Goal: Check status: Check status

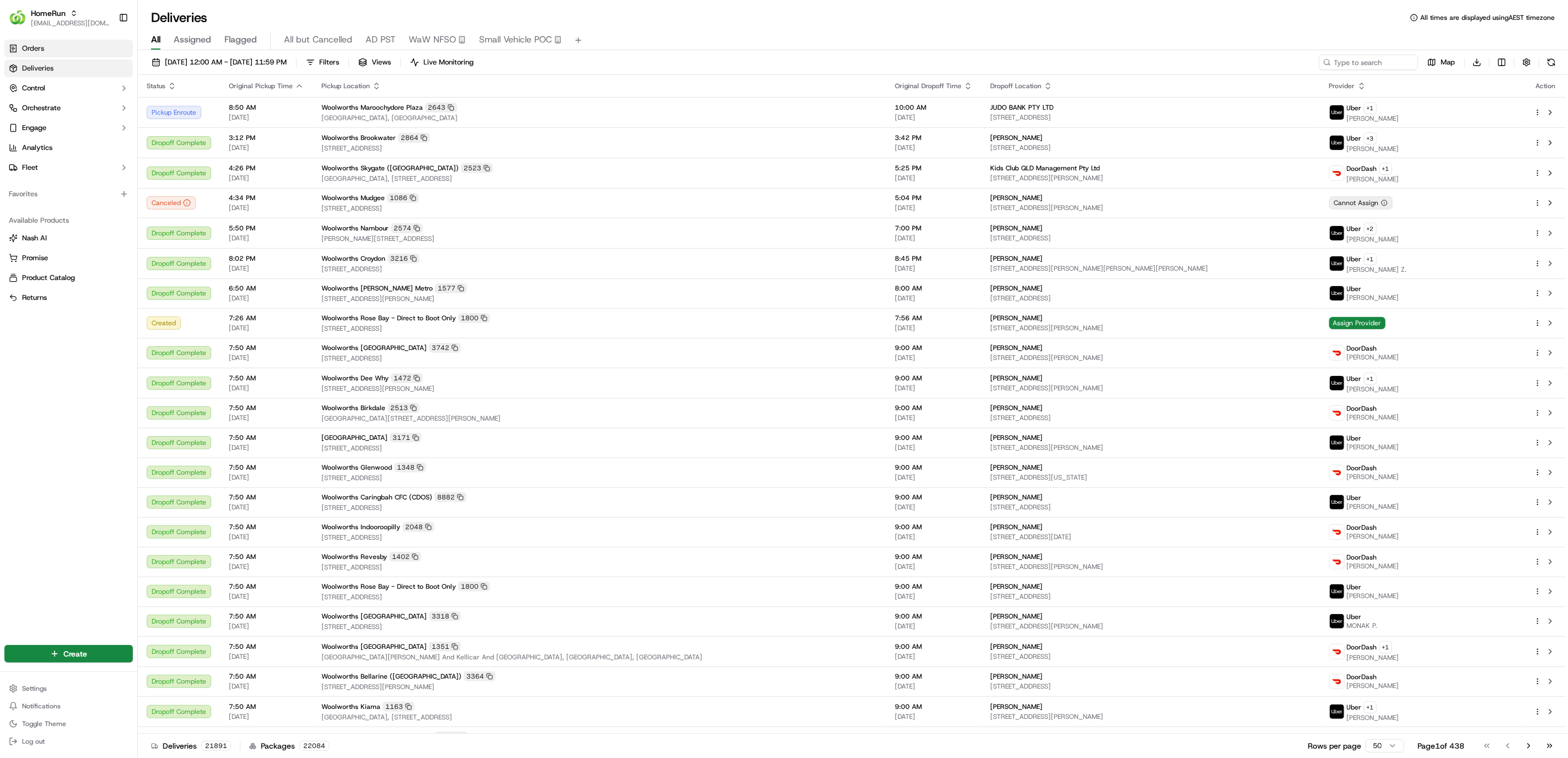
click at [82, 46] on link "Orders" at bounding box center [68, 48] width 128 height 18
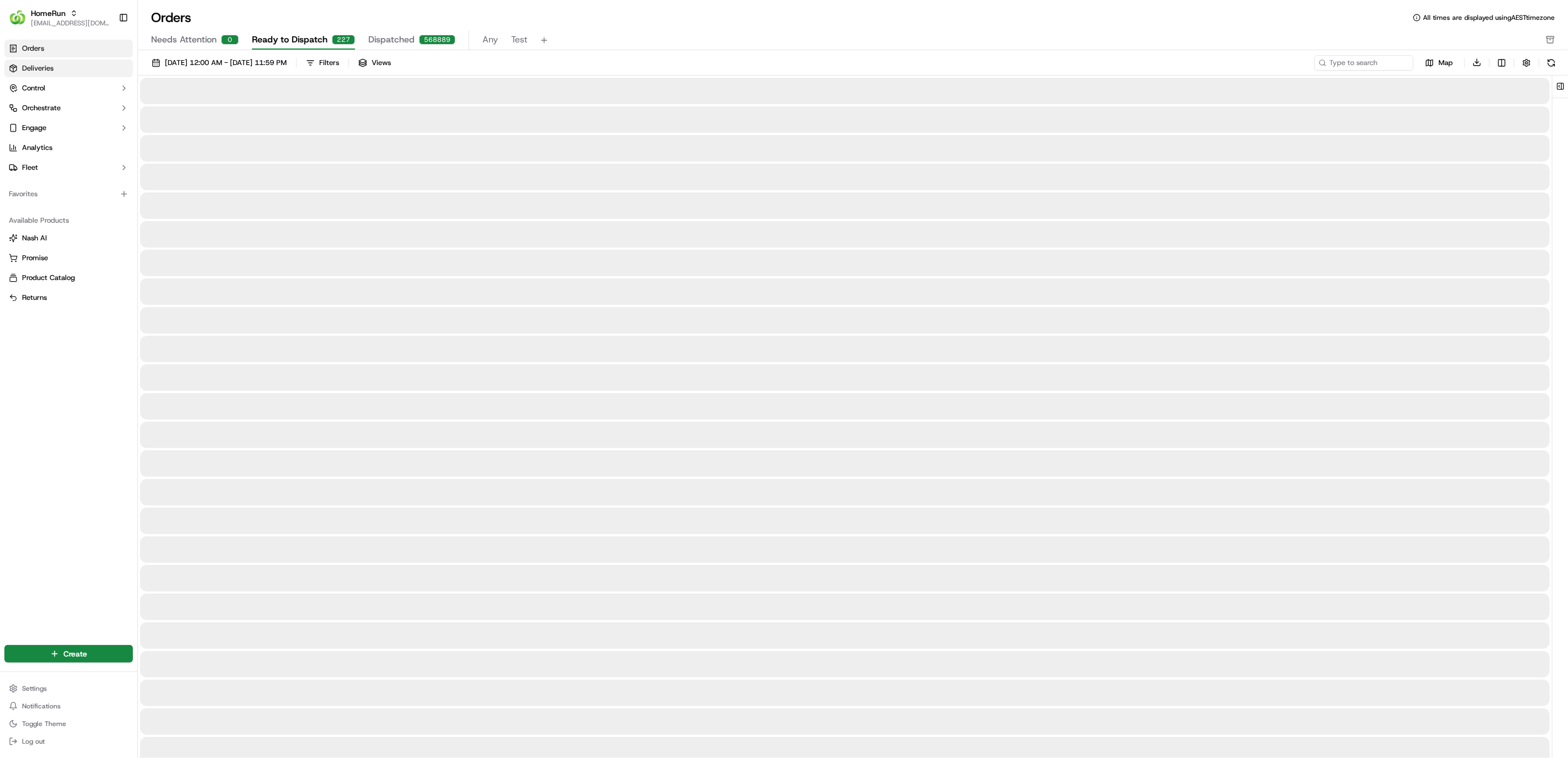
click at [77, 64] on link "Deliveries" at bounding box center [68, 68] width 128 height 18
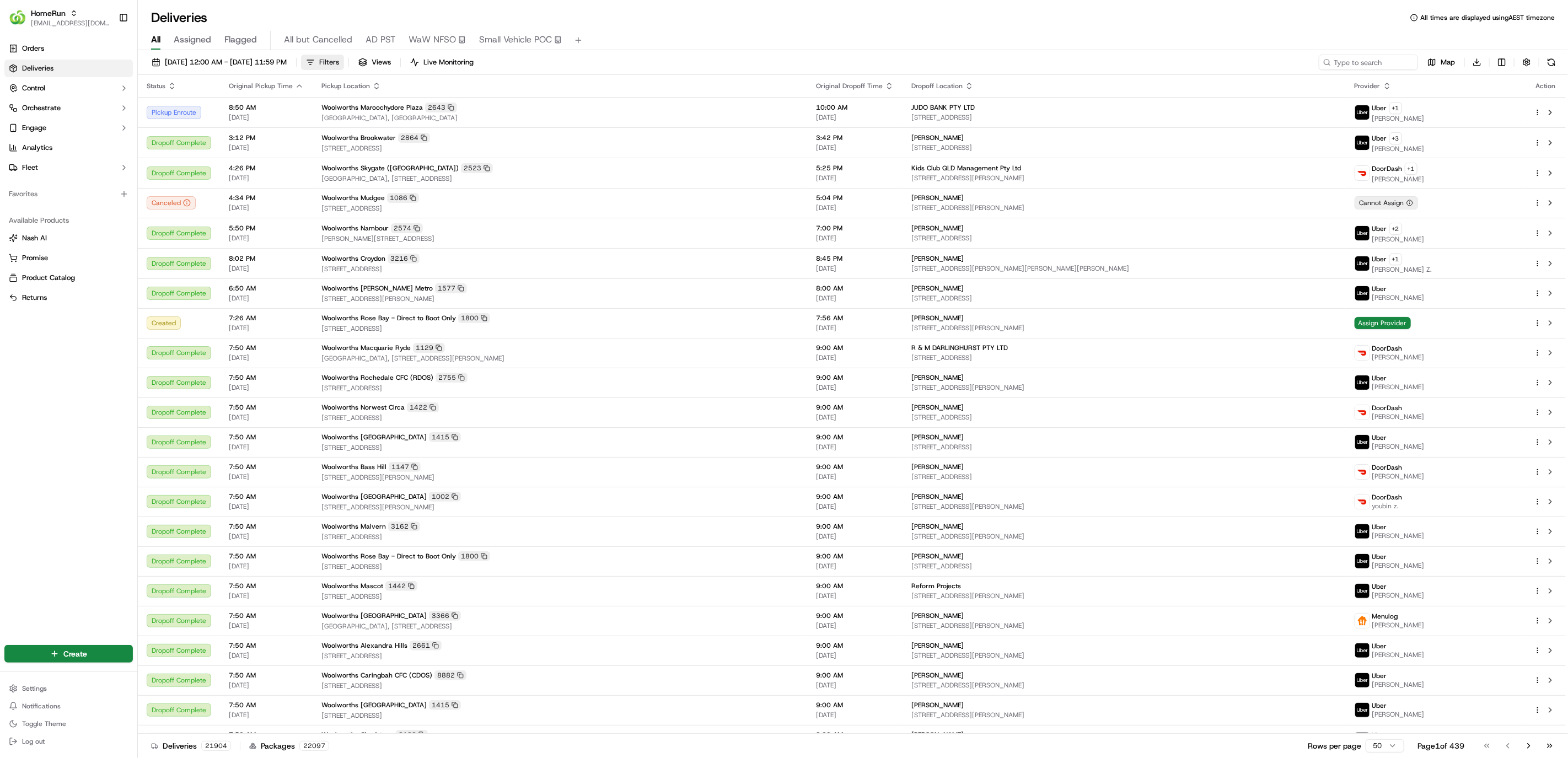
click at [344, 62] on button "Filters" at bounding box center [322, 62] width 43 height 16
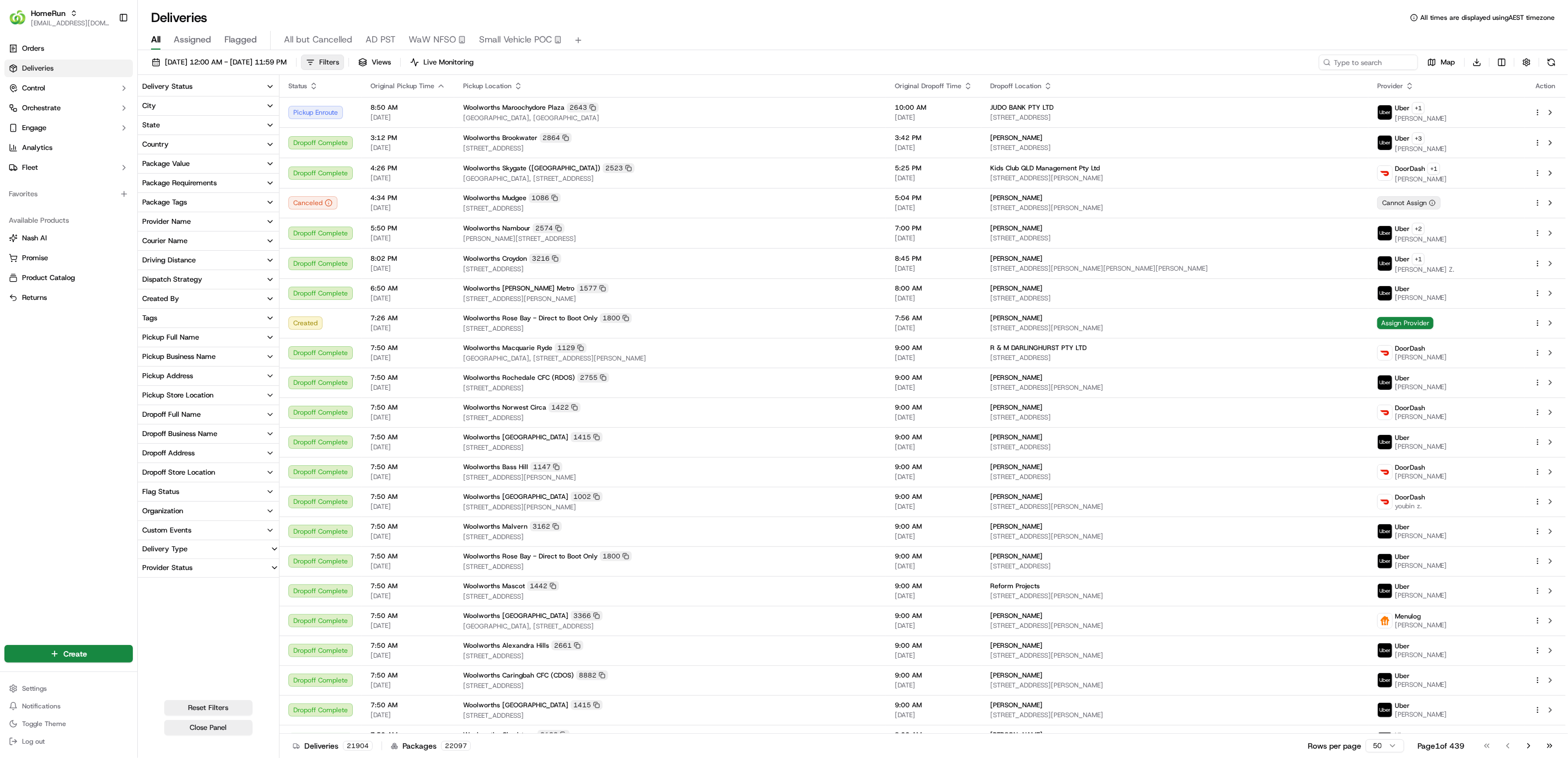
click at [344, 62] on button "Filters" at bounding box center [322, 62] width 43 height 16
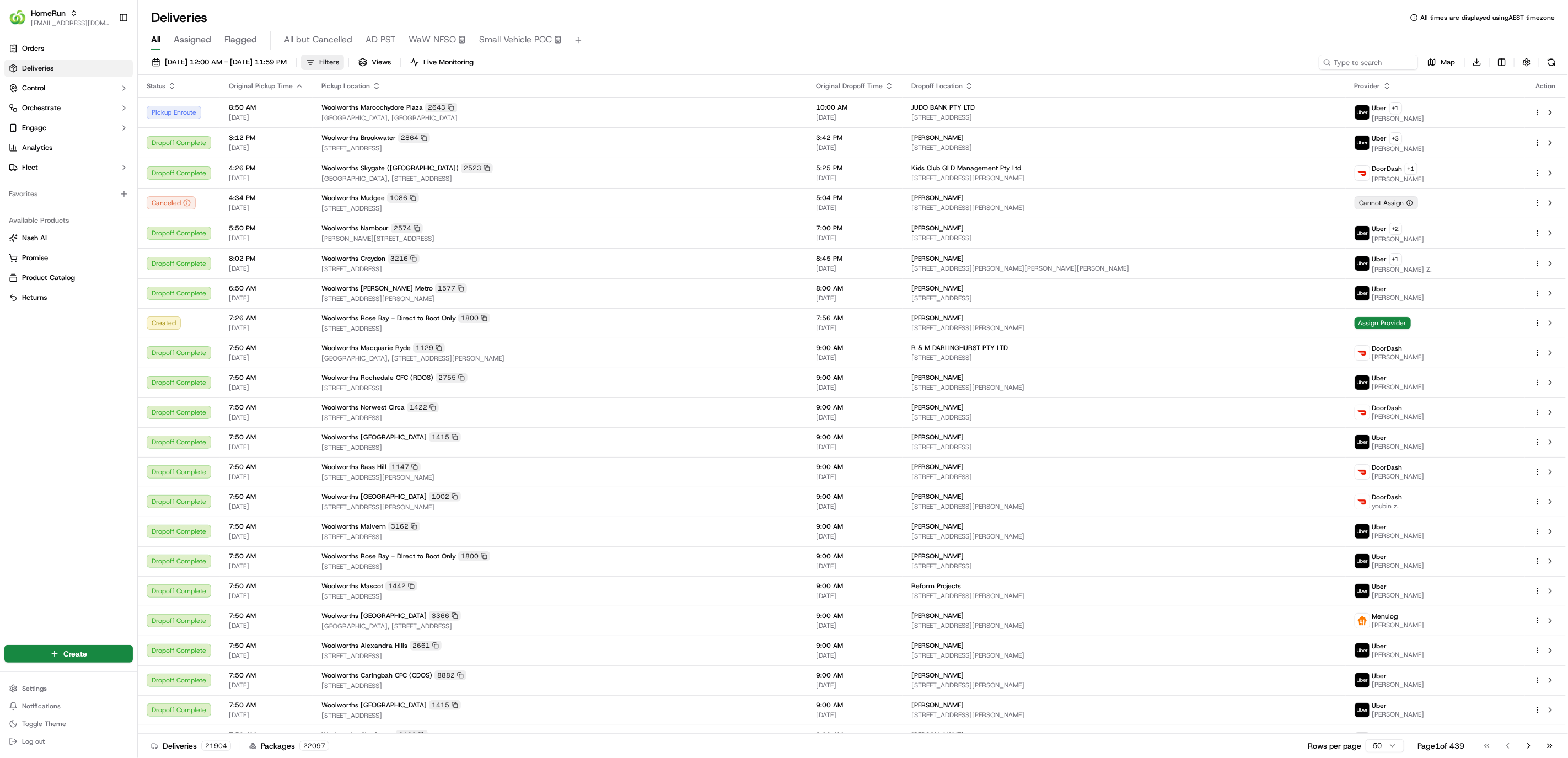
click at [344, 62] on button "Filters" at bounding box center [322, 62] width 43 height 16
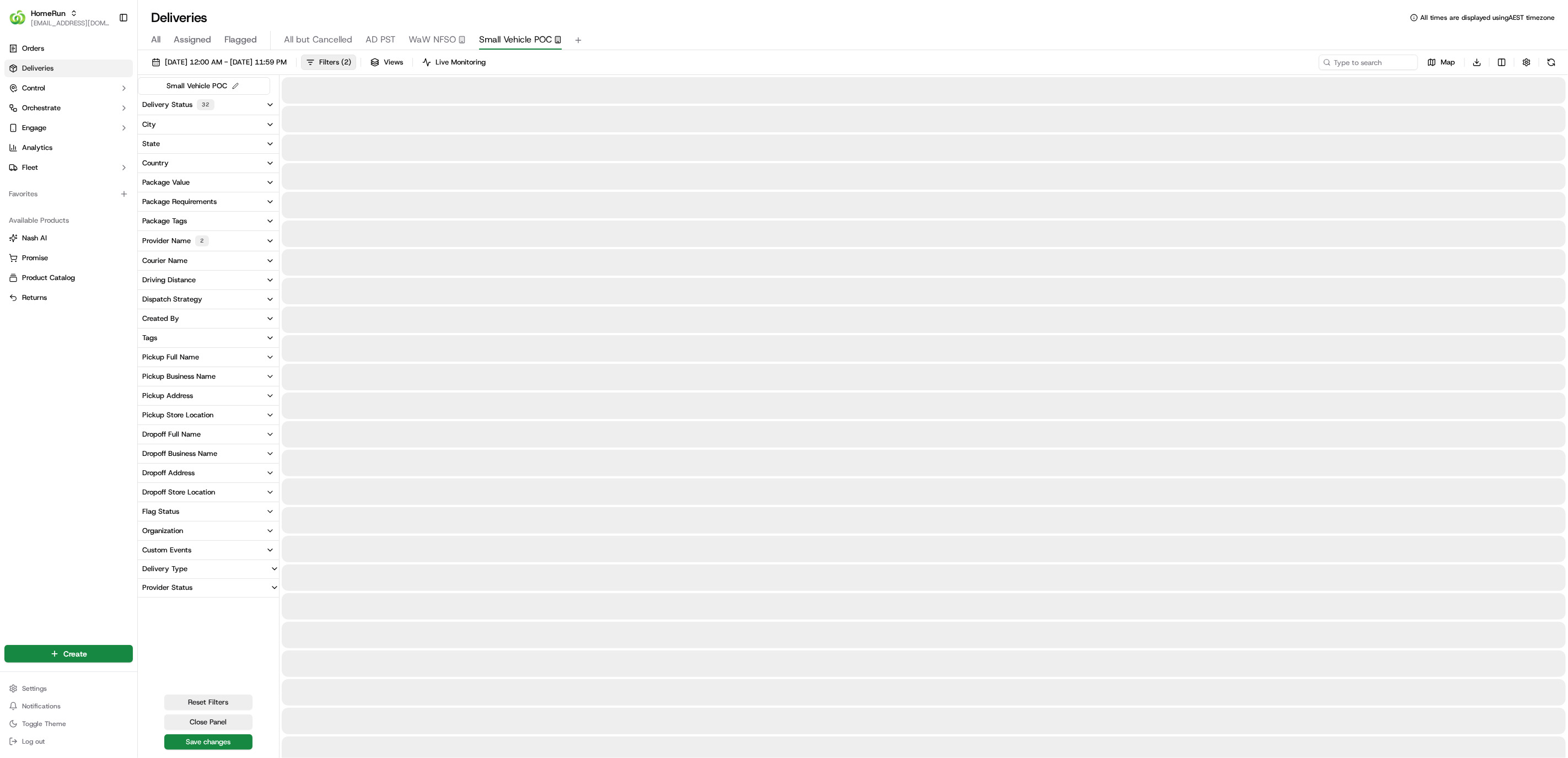
click at [505, 39] on span "Small Vehicle POC" at bounding box center [515, 39] width 73 height 13
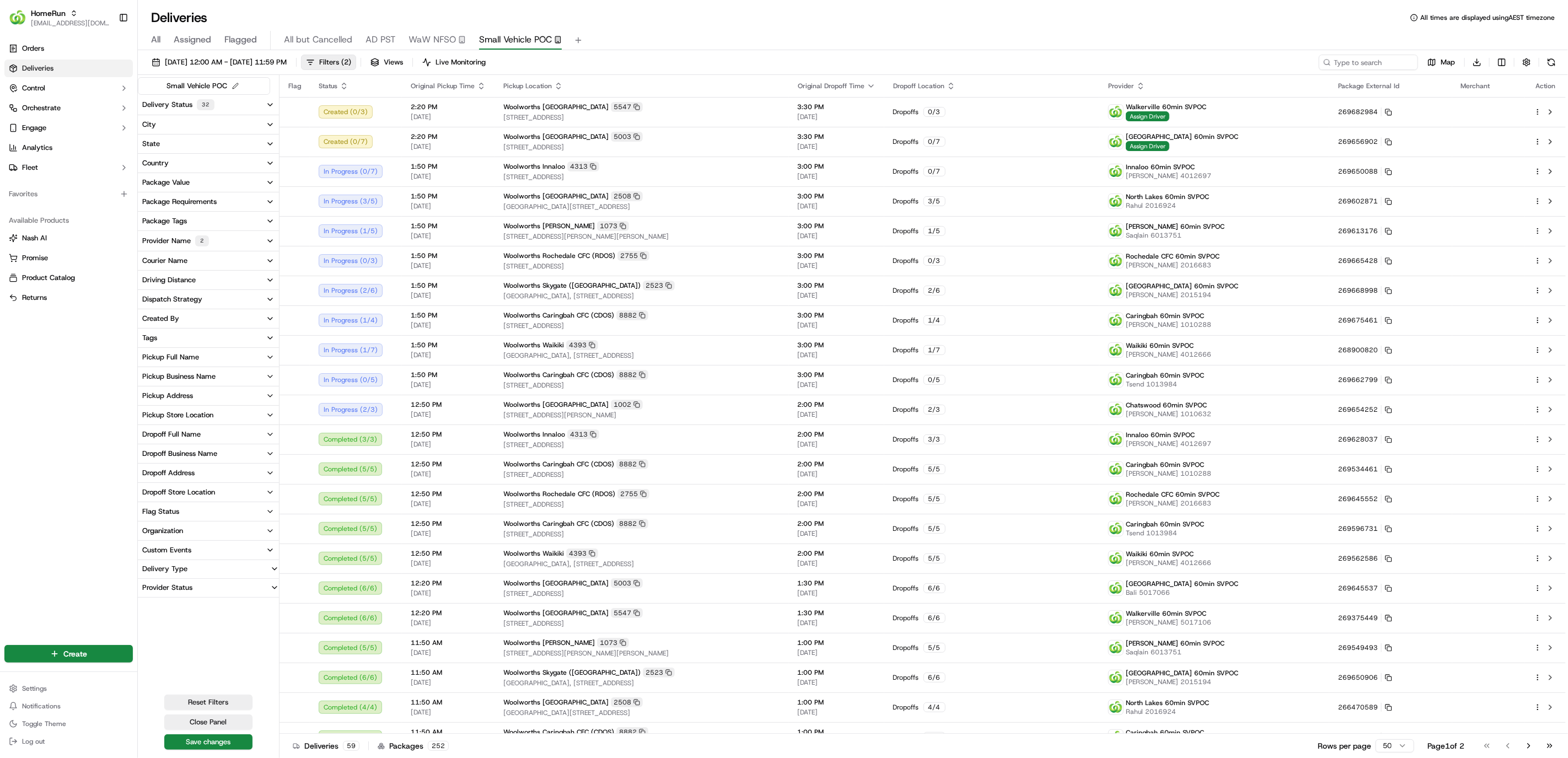
click at [256, 238] on button "Provider Name 2" at bounding box center [208, 240] width 141 height 20
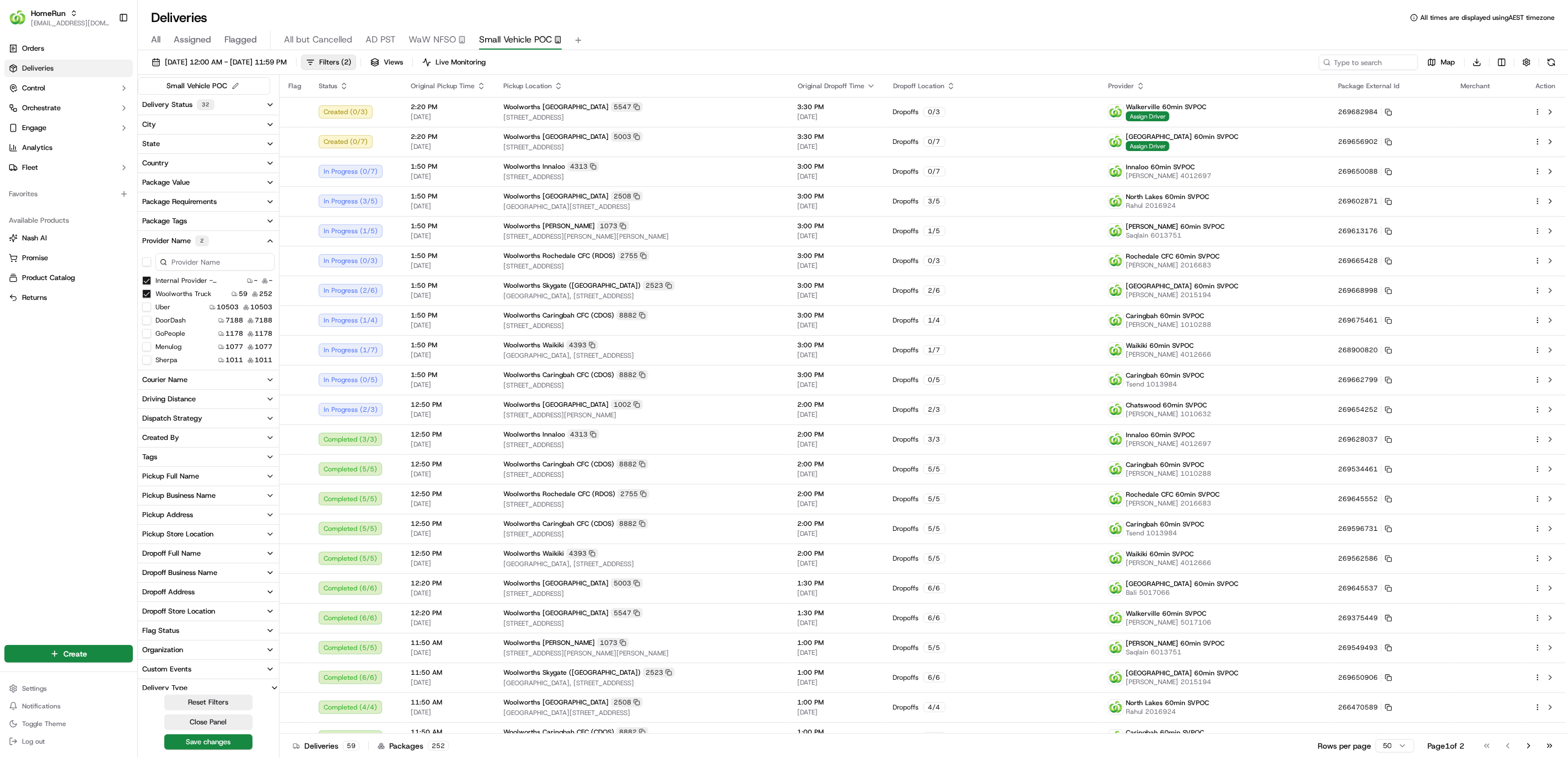
click at [258, 238] on button "Provider Name 2" at bounding box center [208, 240] width 141 height 20
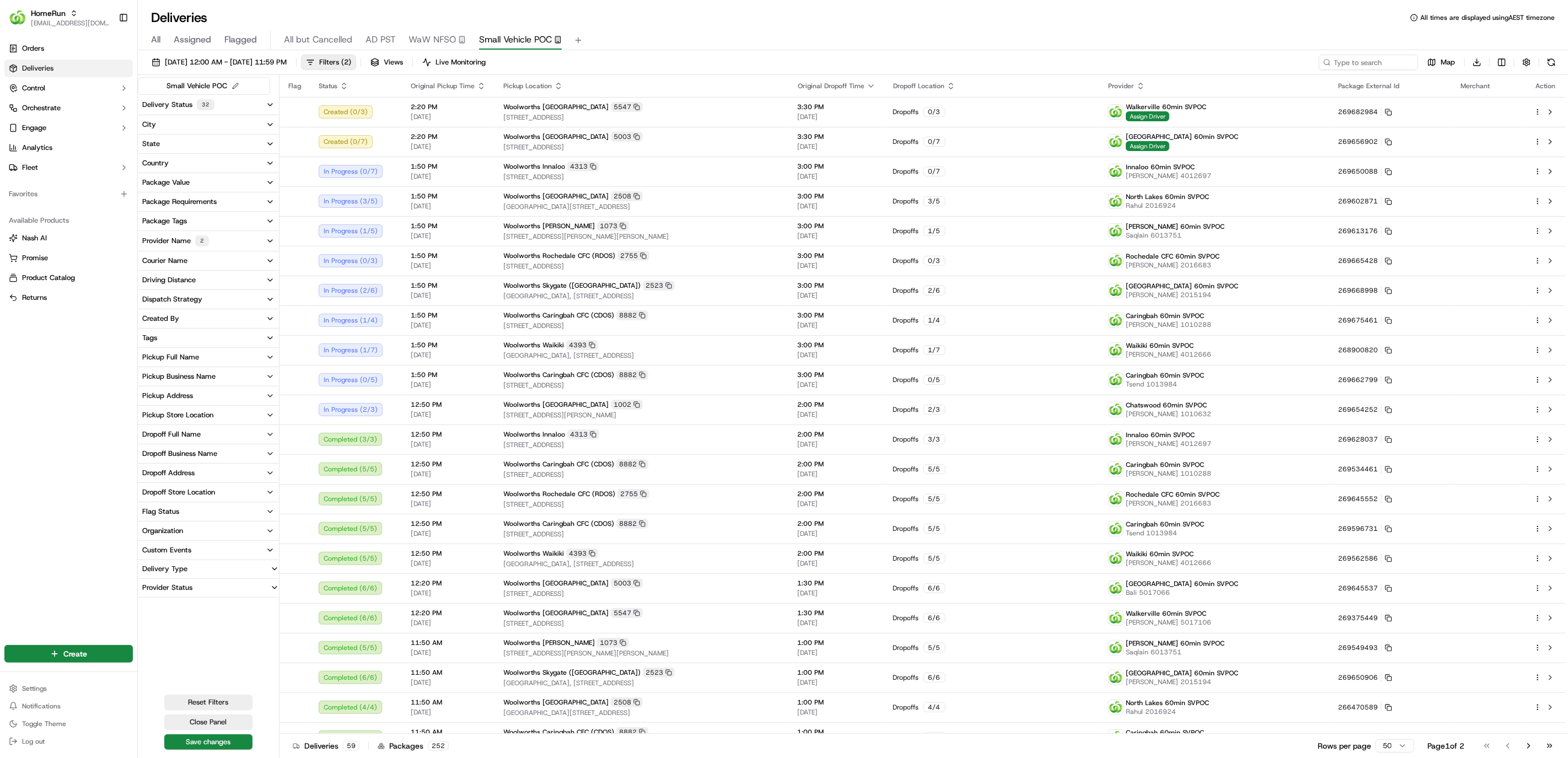
click at [258, 238] on button "Provider Name 2" at bounding box center [208, 240] width 141 height 20
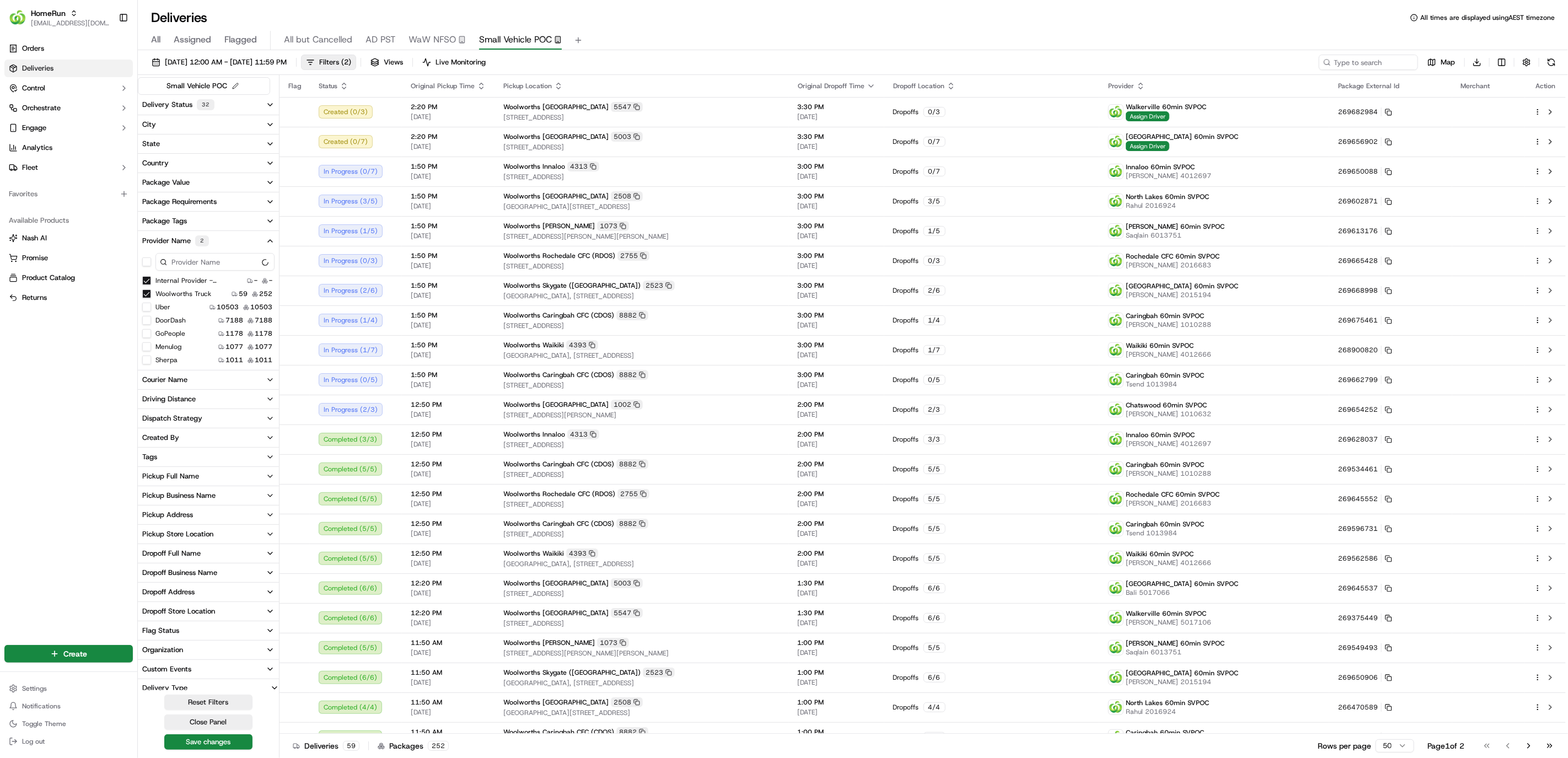
click at [259, 238] on button "Provider Name 2" at bounding box center [208, 240] width 141 height 20
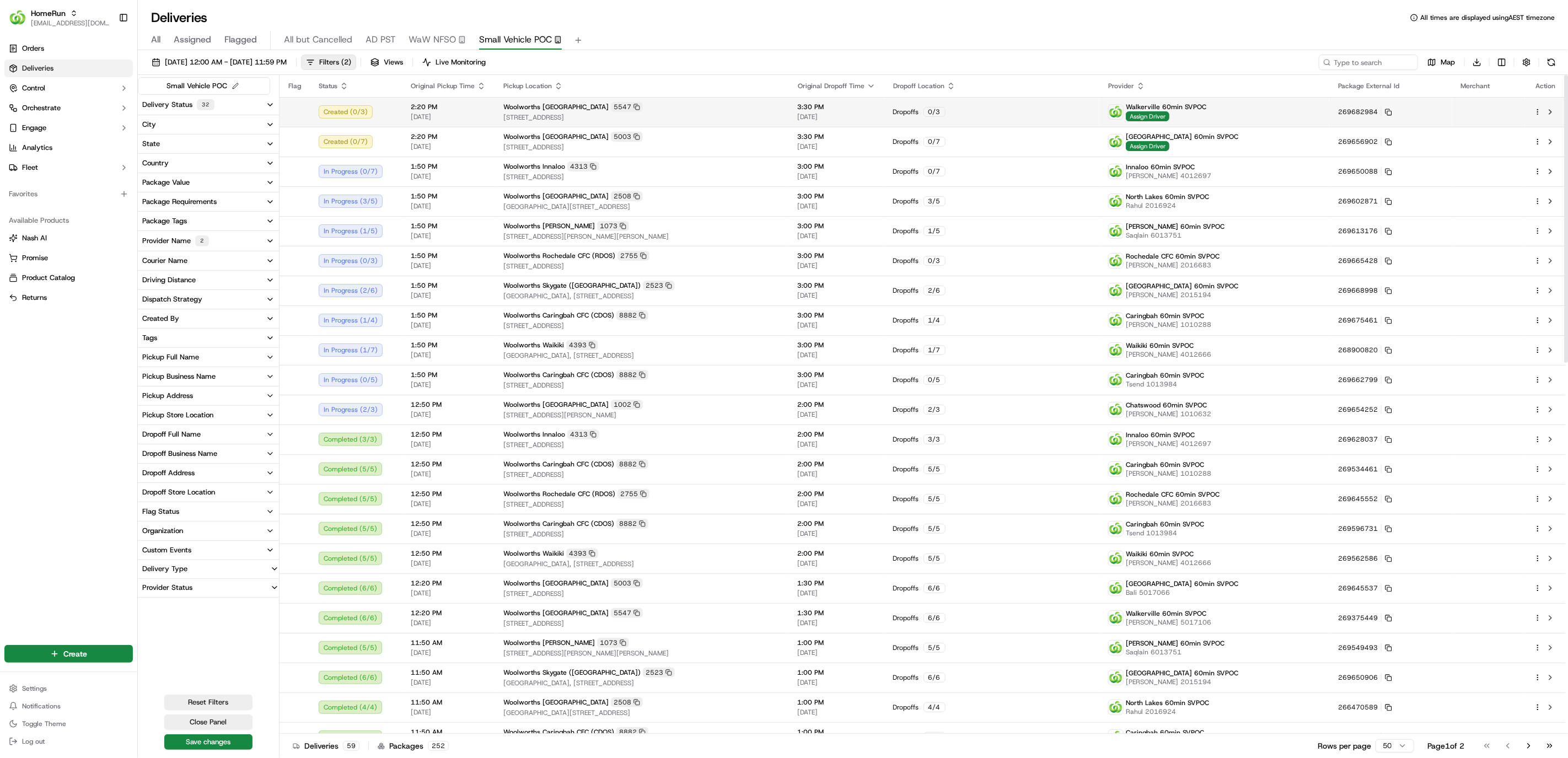
click at [685, 110] on div "Woolworths Walkerville 5547" at bounding box center [642, 107] width 276 height 10
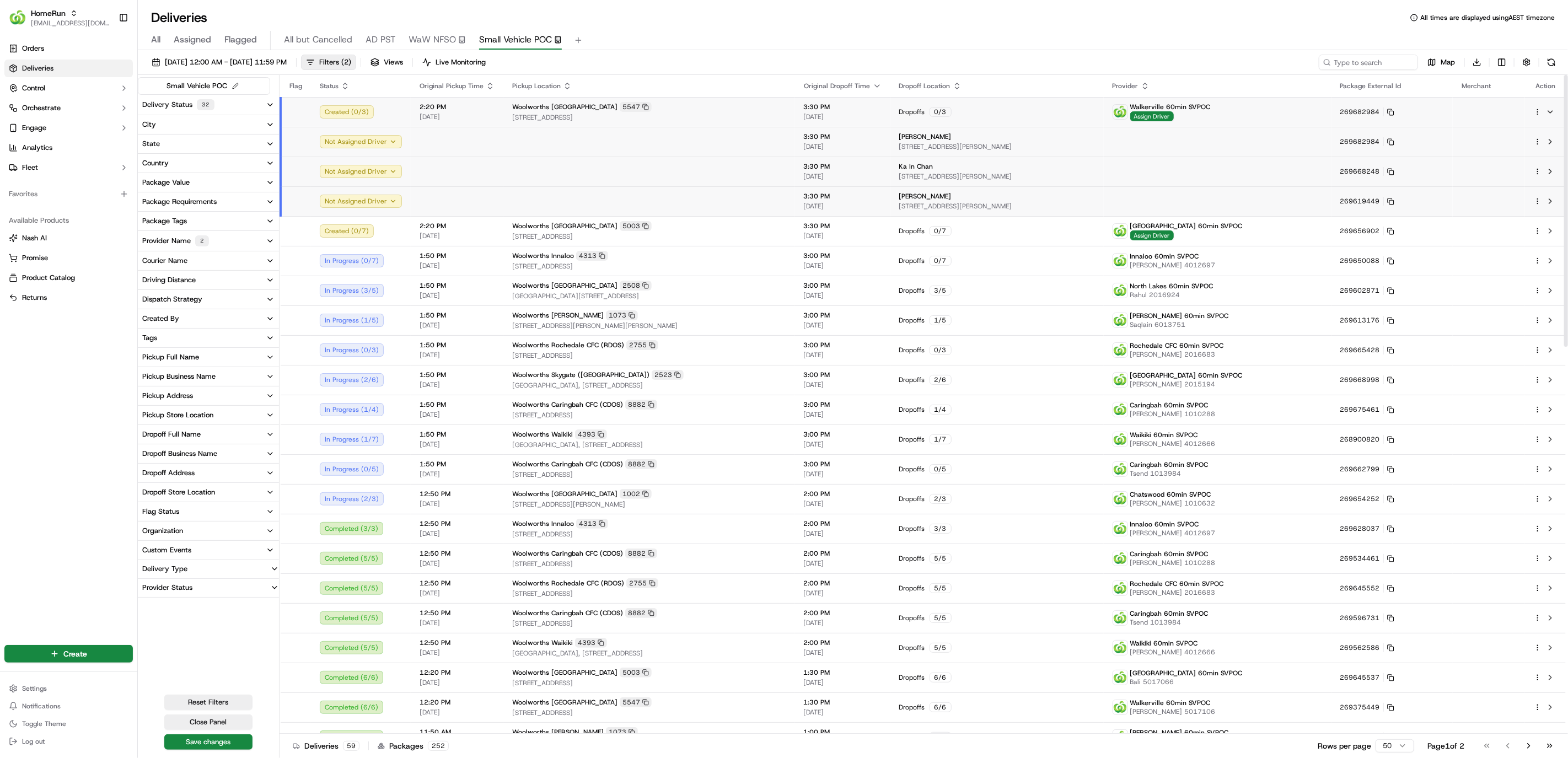
click at [1540, 112] on html "HomeRun hleungkaiyuen2@woolworths.com.au Toggle Sidebar Orders Deliveries Contr…" at bounding box center [784, 379] width 1568 height 758
click at [1256, 28] on html "HomeRun hleungkaiyuen2@woolworths.com.au Toggle Sidebar Orders Deliveries Contr…" at bounding box center [784, 379] width 1568 height 758
click at [1541, 197] on div at bounding box center [1545, 201] width 23 height 13
click at [1537, 202] on html "HomeRun hleungkaiyuen2@woolworths.com.au Toggle Sidebar Orders Deliveries Contr…" at bounding box center [784, 379] width 1568 height 758
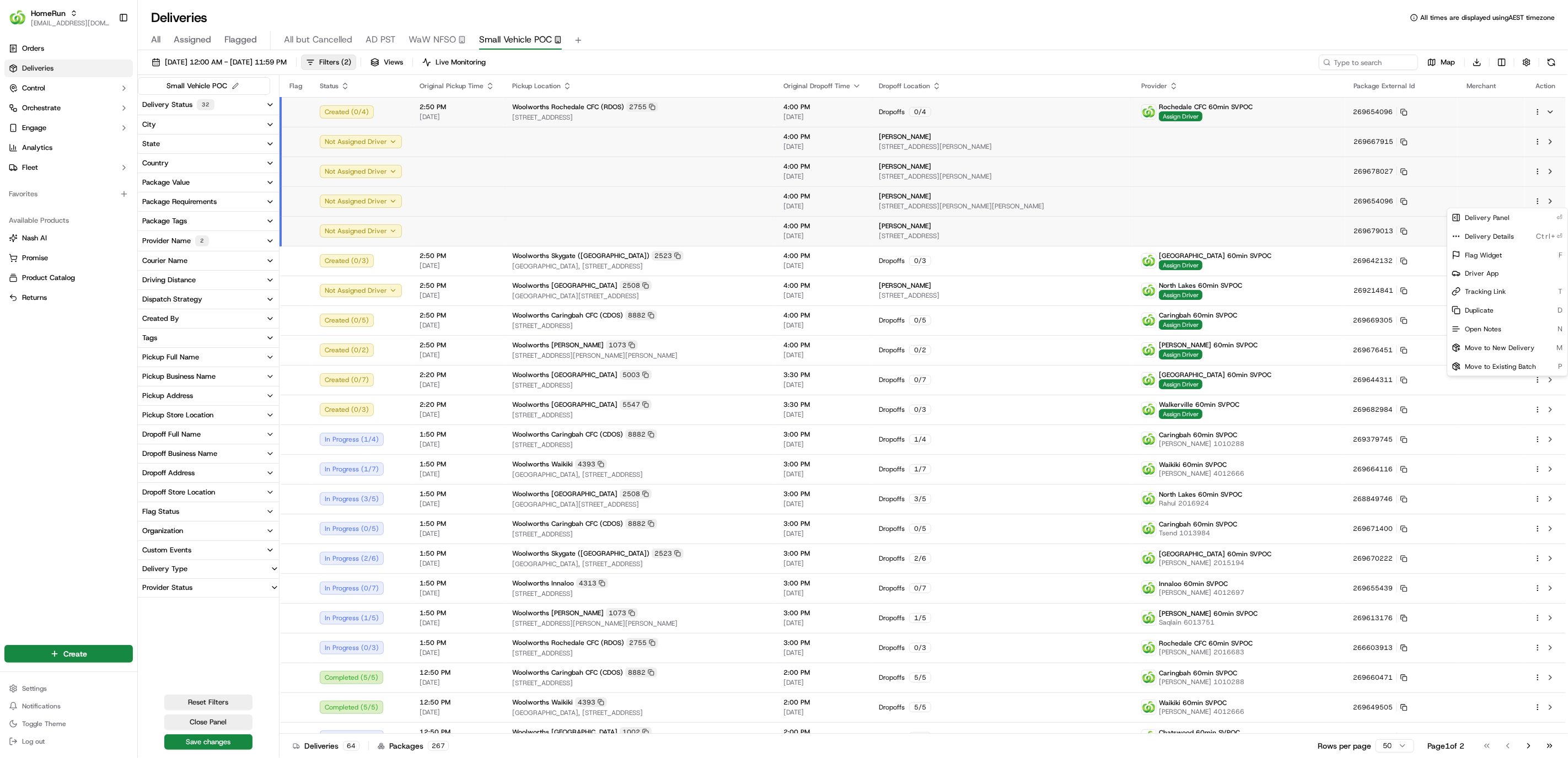
click at [762, 32] on html "HomeRun hleungkaiyuen2@woolworths.com.au Toggle Sidebar Orders Deliveries Contr…" at bounding box center [784, 379] width 1568 height 758
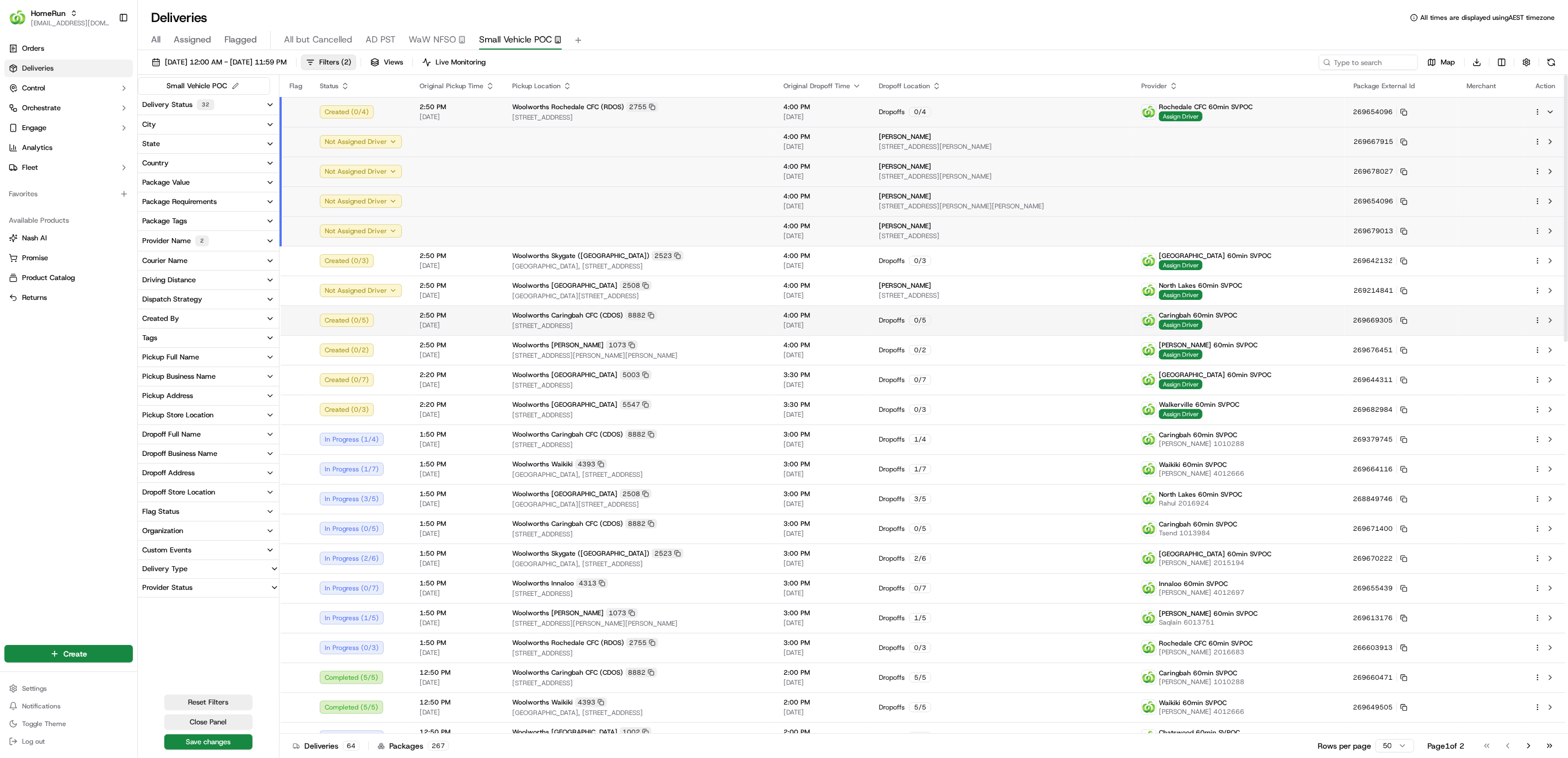
click at [1540, 322] on html "HomeRun hleungkaiyuen2@woolworths.com.au Toggle Sidebar Orders Deliveries Contr…" at bounding box center [784, 379] width 1568 height 758
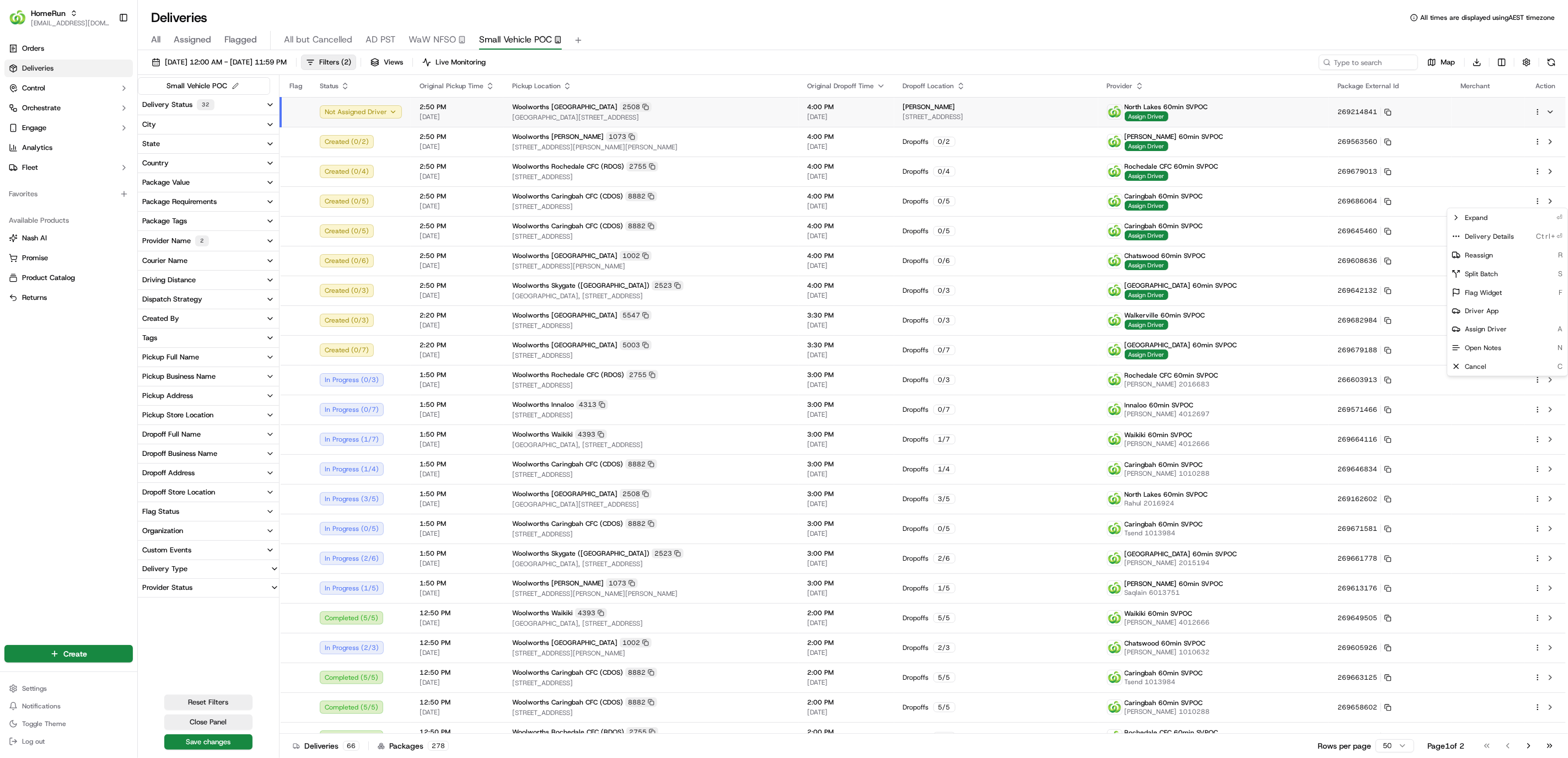
click at [1217, 23] on html "HomeRun hleungkaiyuen2@woolworths.com.au Toggle Sidebar Orders Deliveries Contr…" at bounding box center [784, 379] width 1568 height 758
click at [1536, 140] on html "HomeRun hleungkaiyuen2@woolworths.com.au Toggle Sidebar Orders Deliveries Contr…" at bounding box center [784, 379] width 1568 height 758
click at [1457, 153] on icon at bounding box center [1456, 157] width 9 height 9
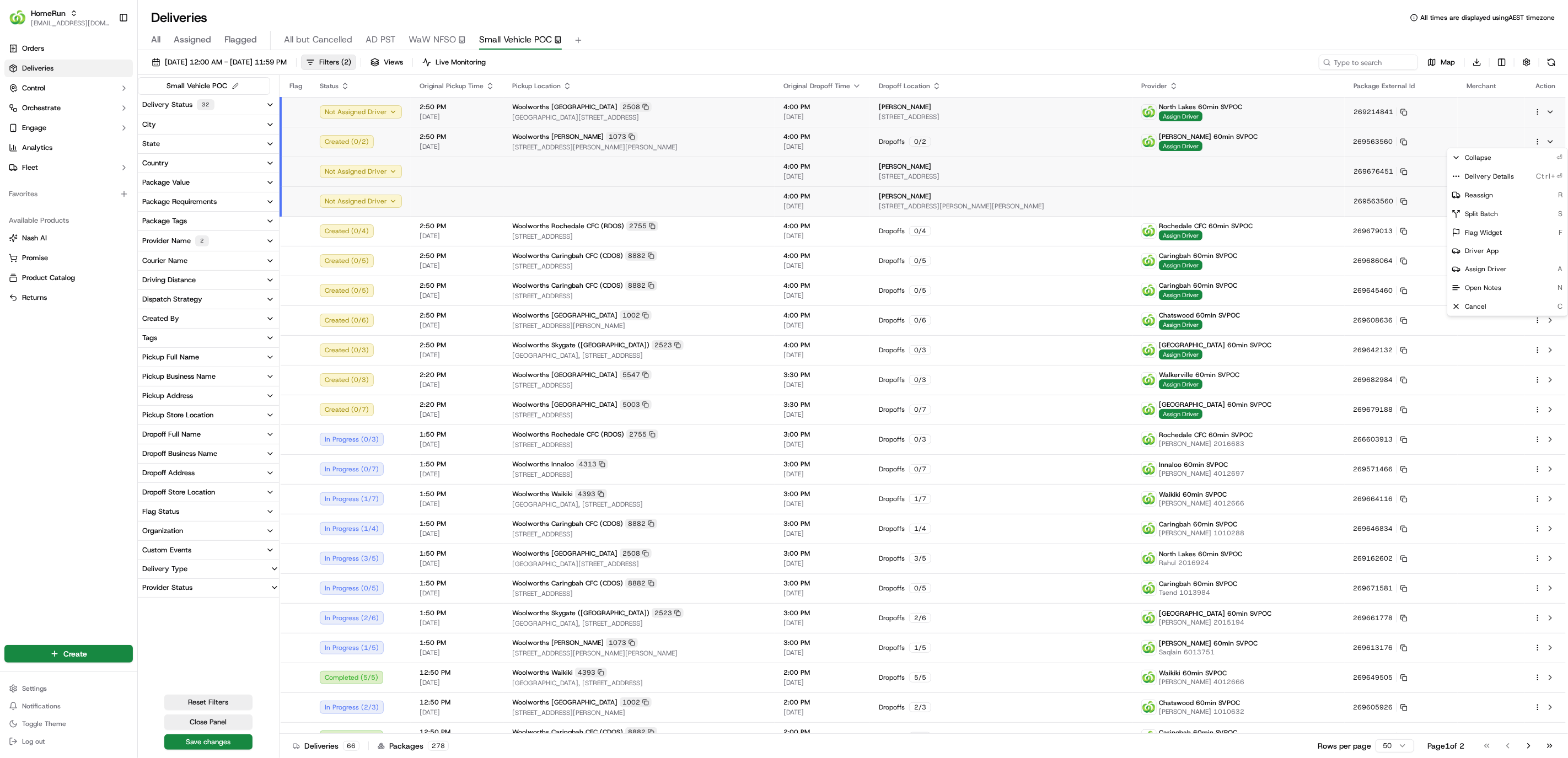
click at [973, 30] on html "HomeRun hleungkaiyuen2@woolworths.com.au Toggle Sidebar Orders Deliveries Contr…" at bounding box center [784, 379] width 1568 height 758
click at [1540, 172] on html "HomeRun hleungkaiyuen2@woolworths.com.au Toggle Sidebar Orders Deliveries Contr…" at bounding box center [784, 379] width 1568 height 758
click at [1112, 18] on html "HomeRun hleungkaiyuen2@woolworths.com.au Toggle Sidebar Orders Deliveries Contr…" at bounding box center [784, 379] width 1568 height 758
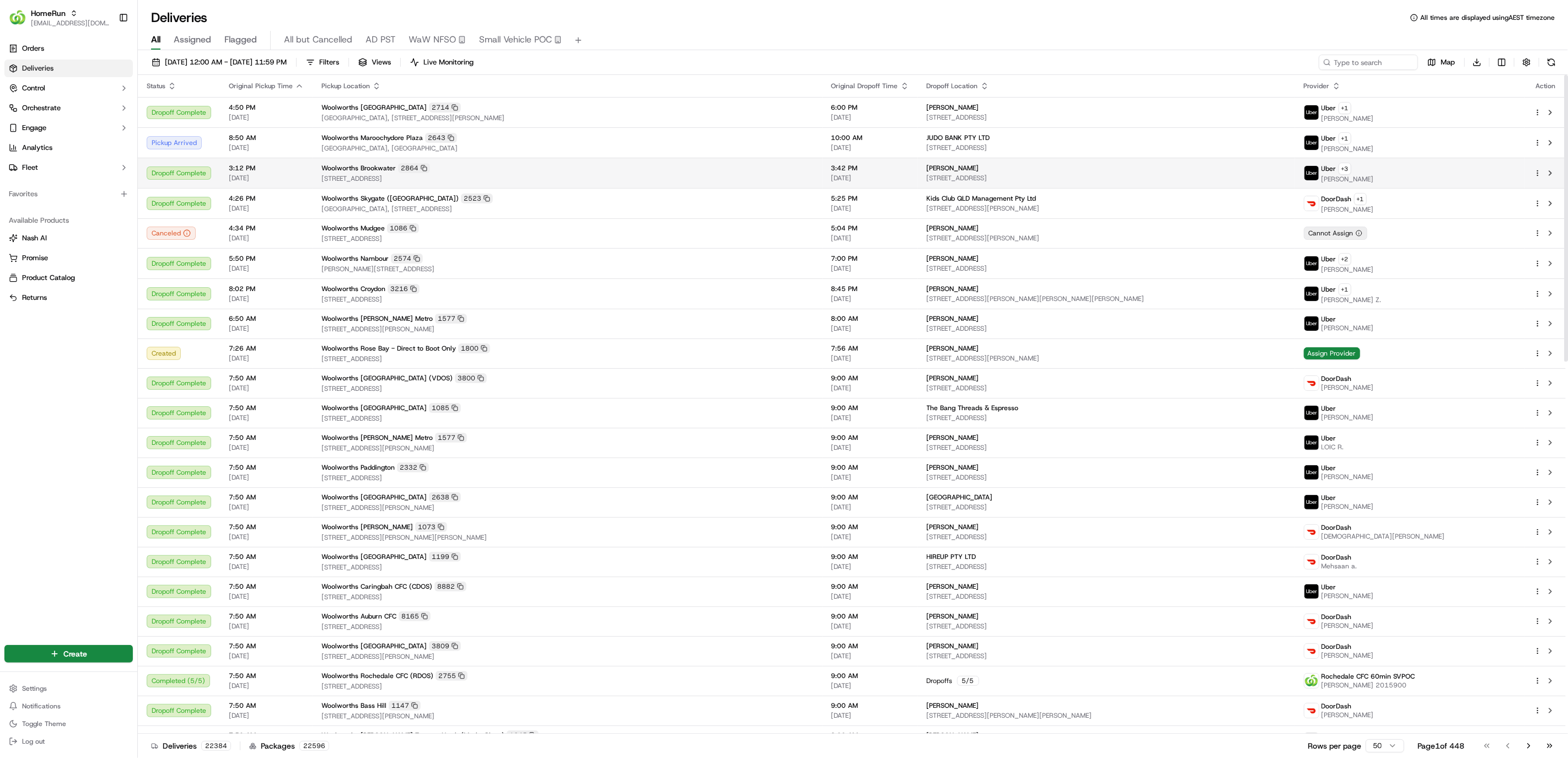
click at [616, 161] on td "Woolworths Brookwater [STREET_ADDRESS]" at bounding box center [567, 173] width 510 height 30
